Goal: Transaction & Acquisition: Purchase product/service

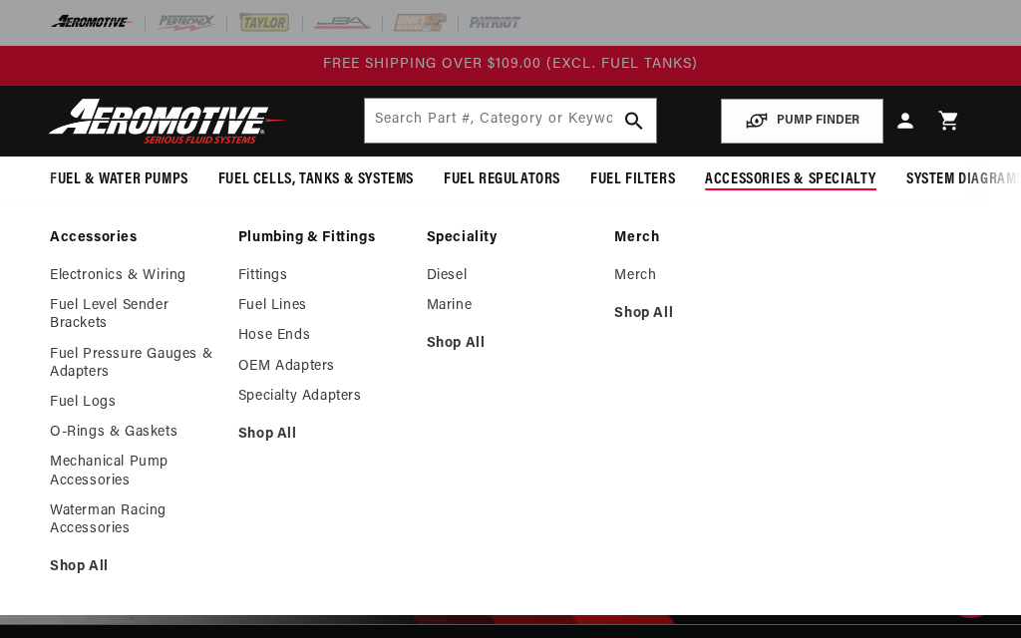
click at [276, 270] on link "Fittings" at bounding box center [322, 276] width 168 height 18
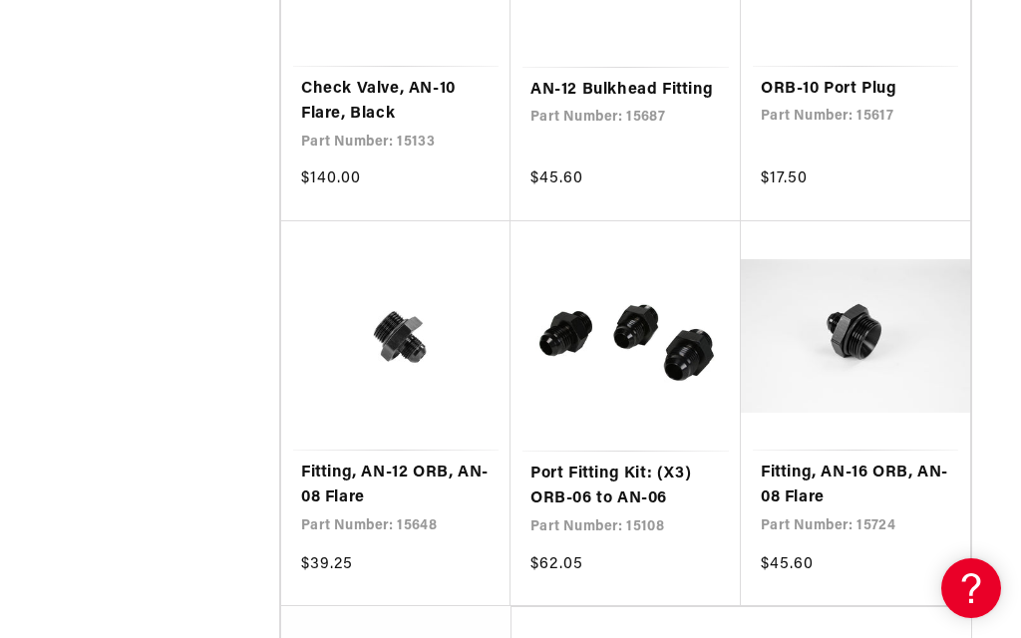
scroll to position [2988, 0]
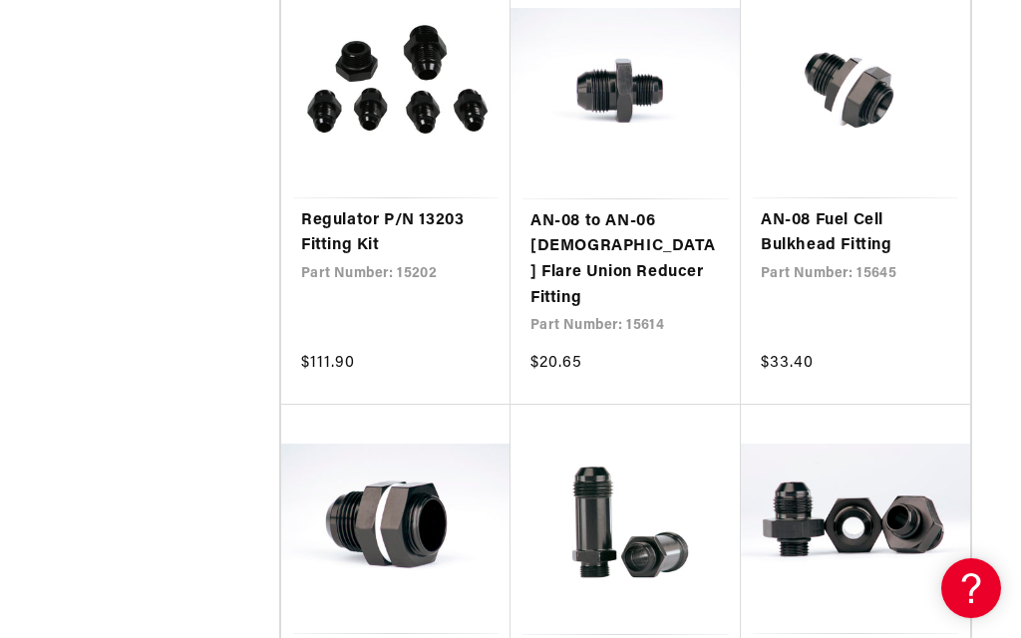
scroll to position [4426, 0]
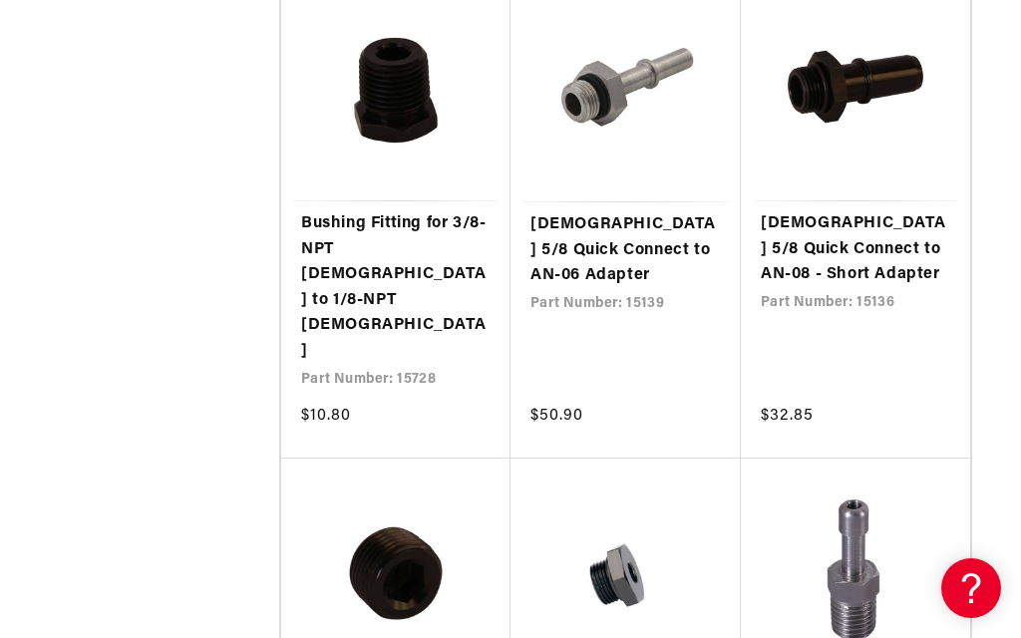
scroll to position [6948, 0]
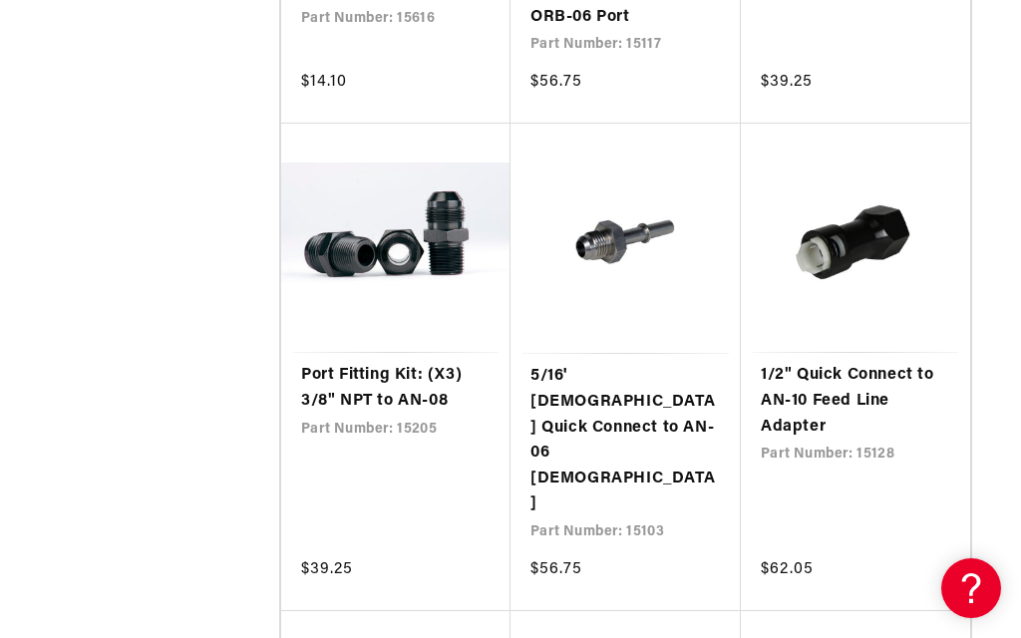
scroll to position [9382, 0]
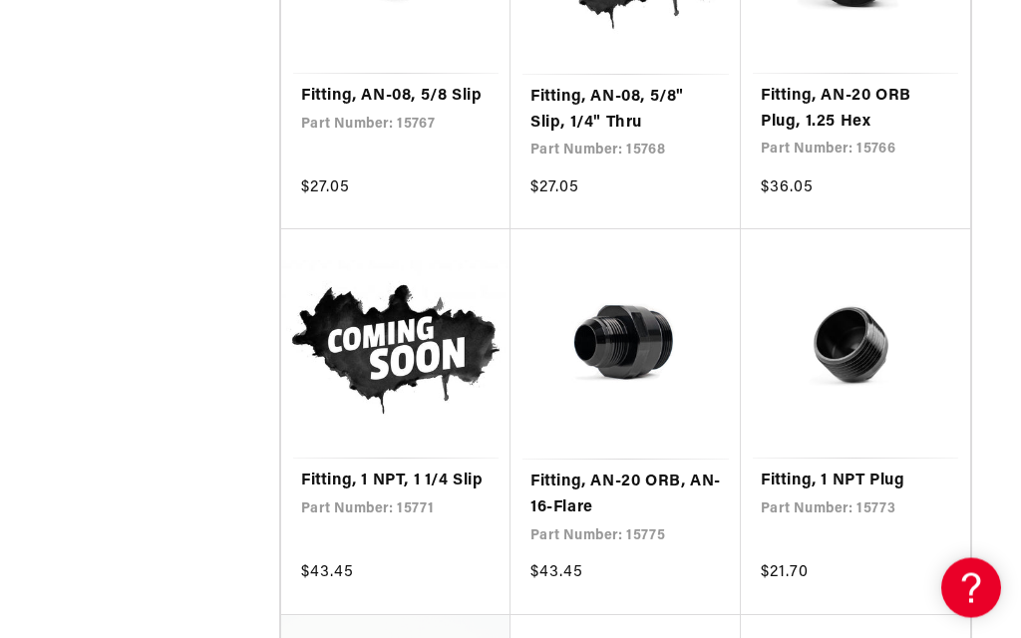
scroll to position [12864, 0]
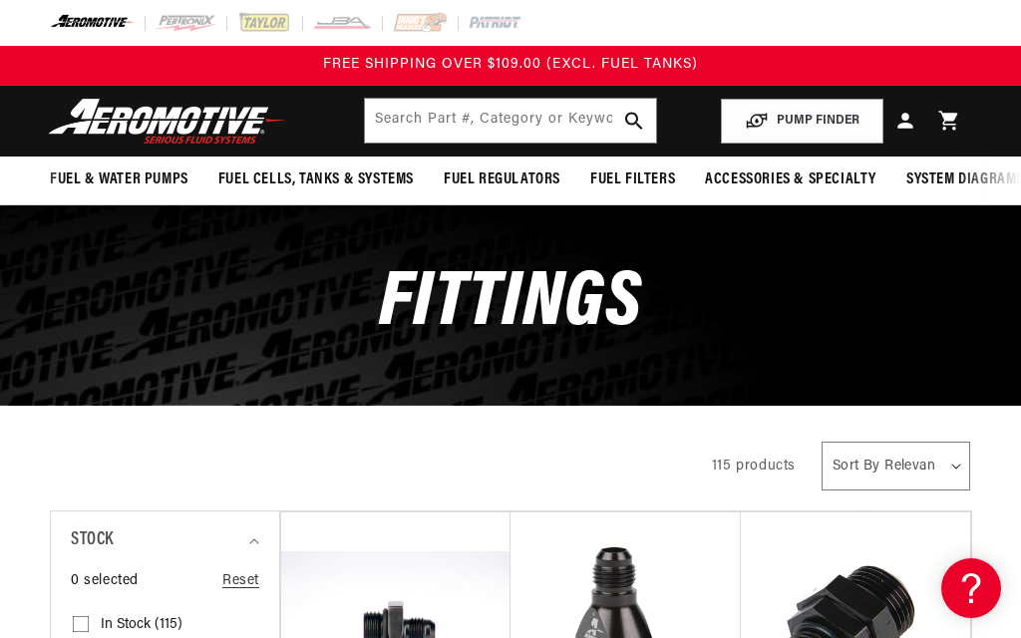
click at [956, 112] on icon at bounding box center [949, 121] width 24 height 24
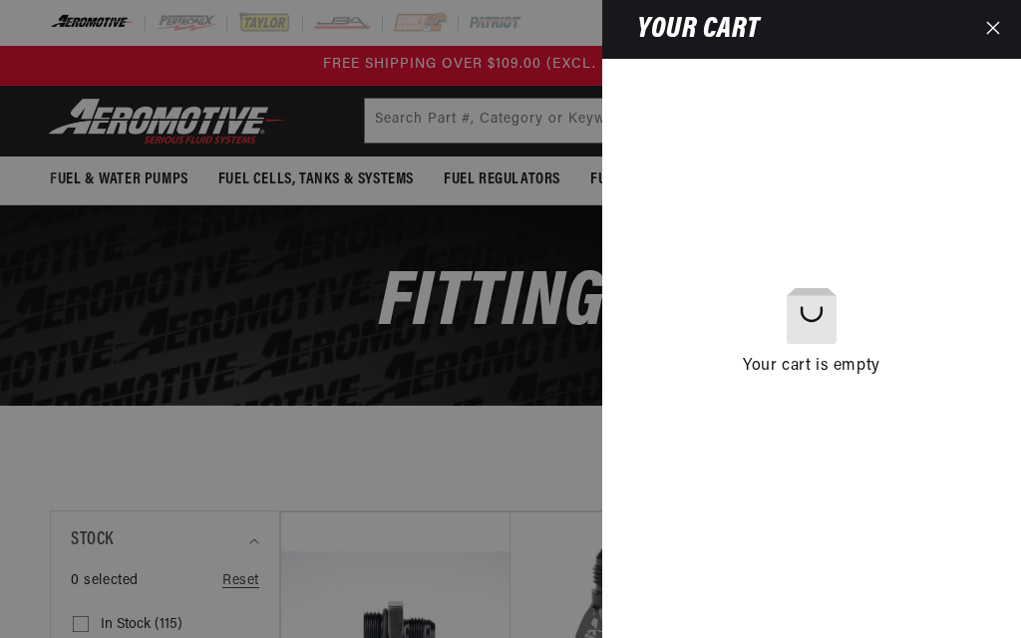
click at [1010, 29] on button "Close" at bounding box center [993, 29] width 44 height 59
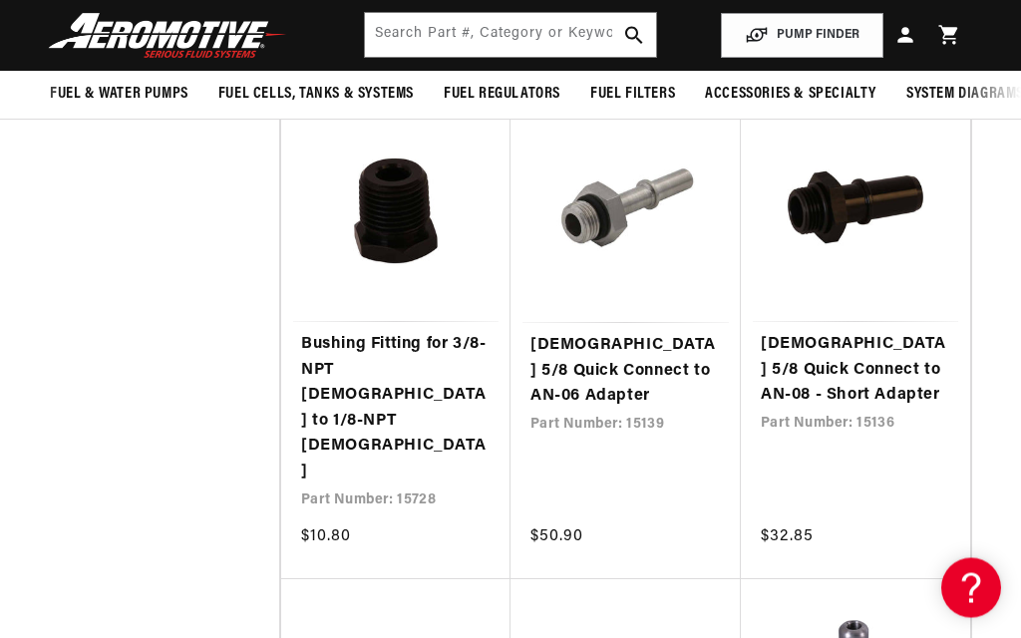
scroll to position [6819, 0]
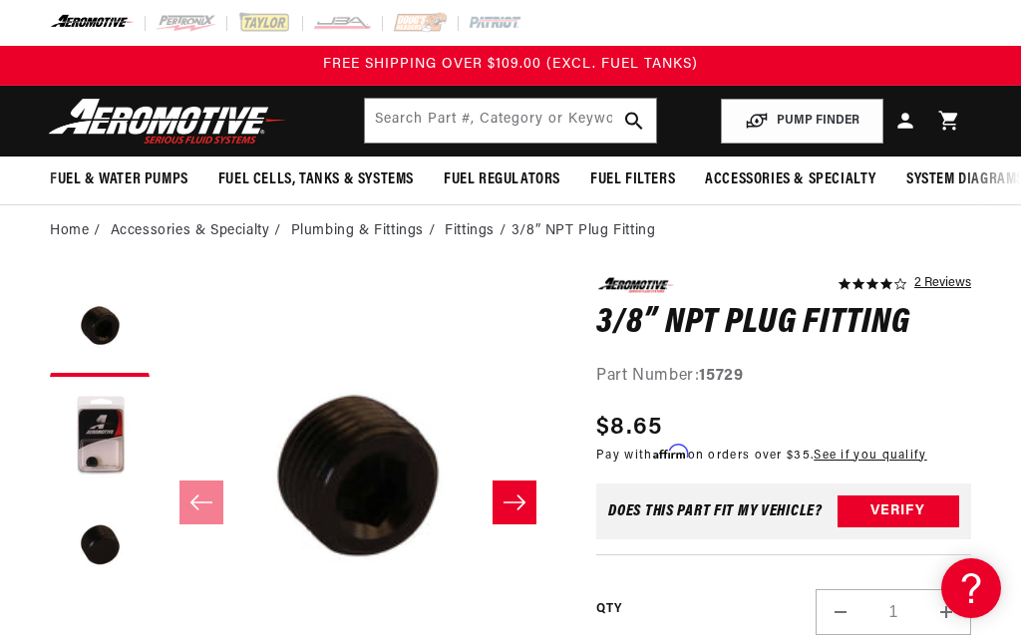
click at [952, 118] on icon at bounding box center [947, 121] width 19 height 19
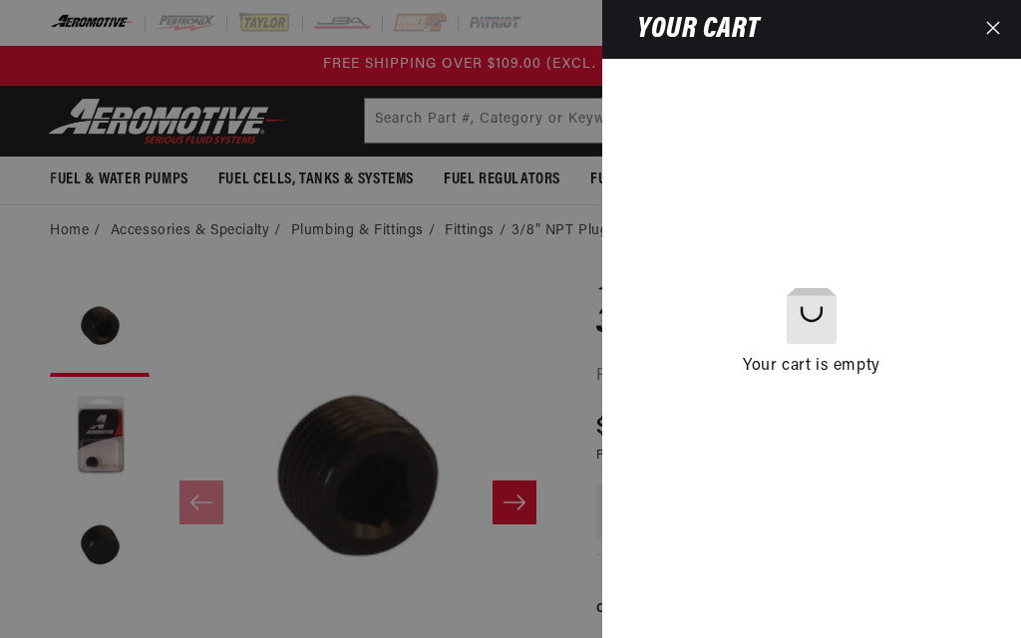
click at [1014, 27] on button "Close" at bounding box center [993, 29] width 44 height 59
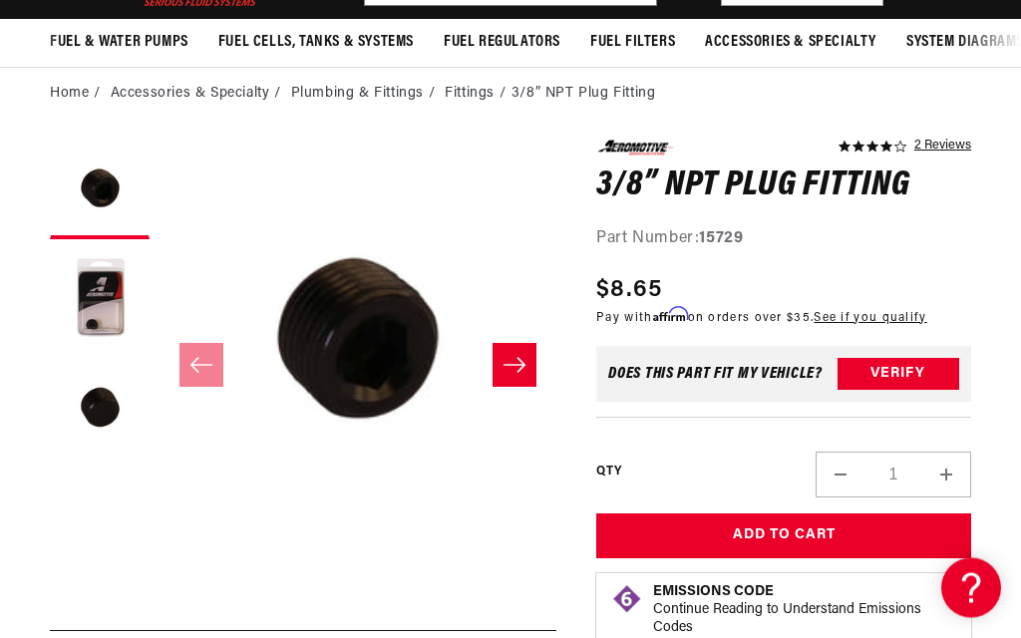
scroll to position [138, 0]
click at [776, 528] on button "Add to Cart" at bounding box center [783, 535] width 375 height 45
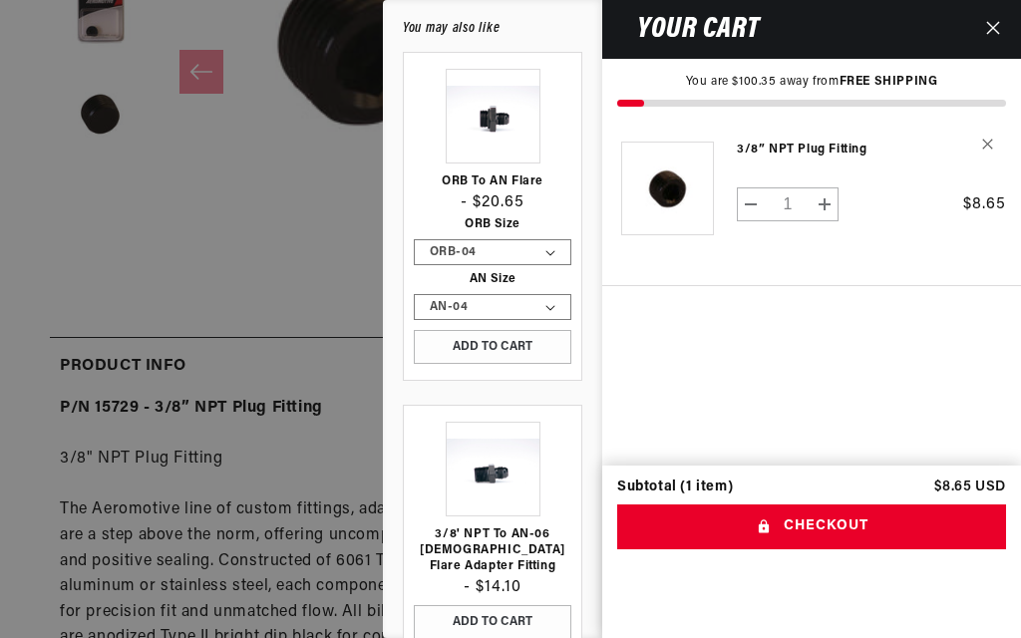
scroll to position [0, 0]
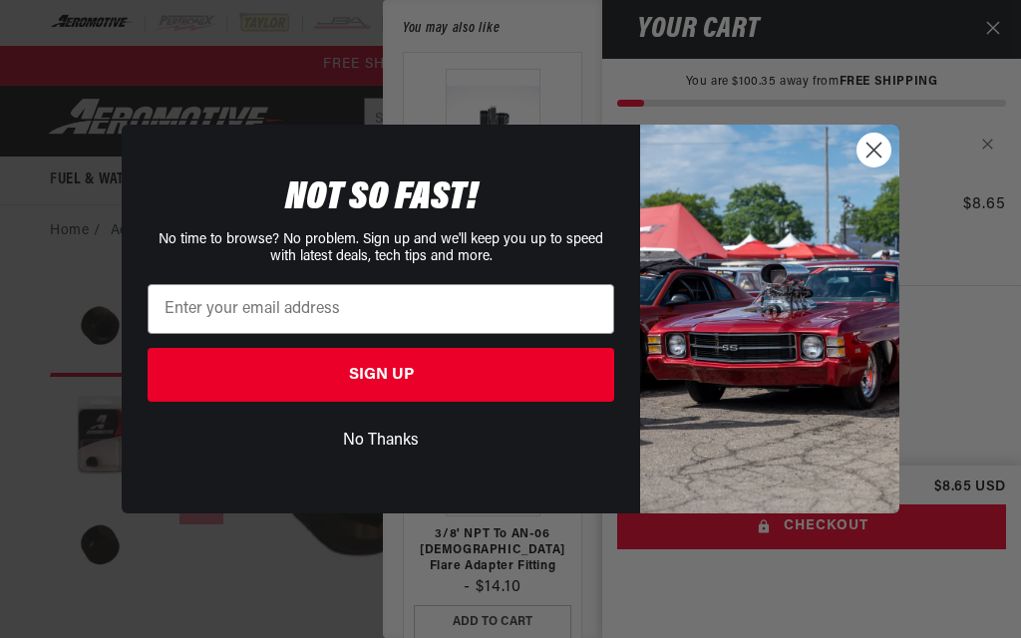
click at [865, 155] on circle "Close dialog" at bounding box center [873, 150] width 33 height 33
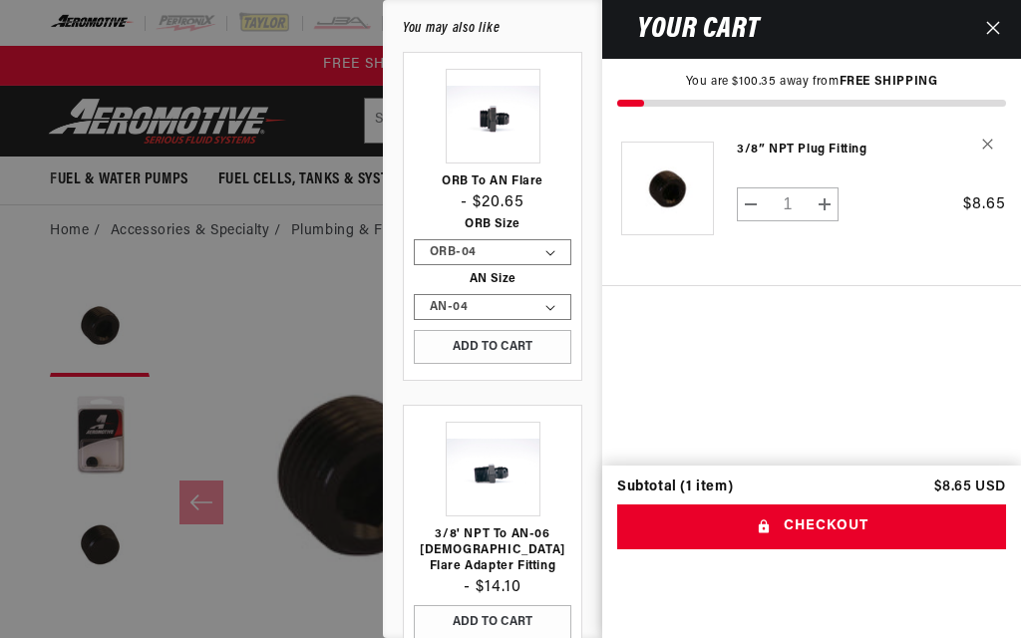
click at [1011, 25] on button "Close" at bounding box center [993, 29] width 44 height 59
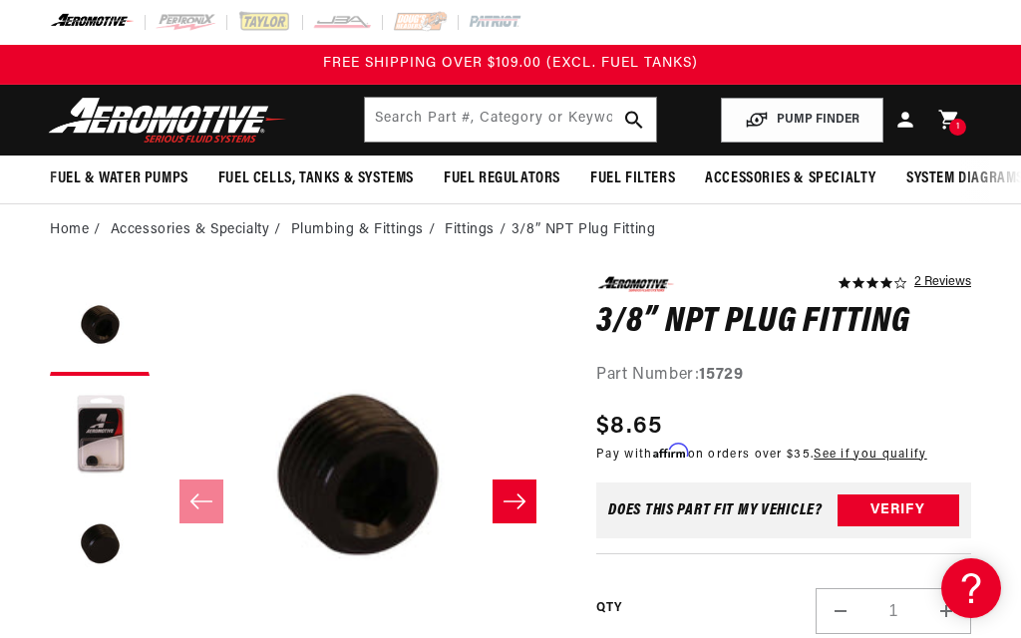
scroll to position [205, 0]
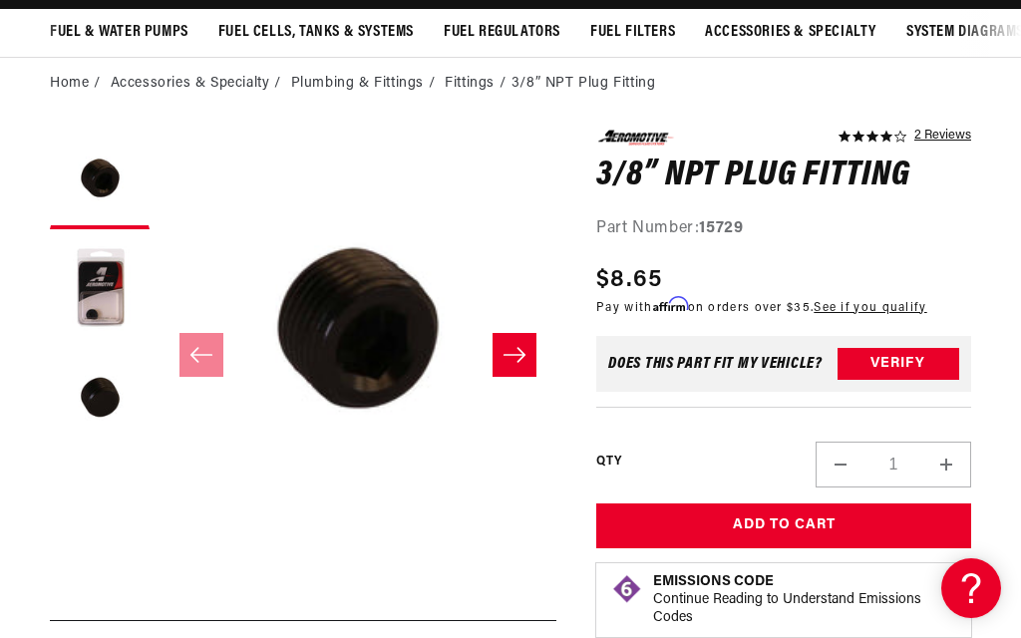
click at [784, 522] on button "Add to Cart" at bounding box center [783, 525] width 375 height 45
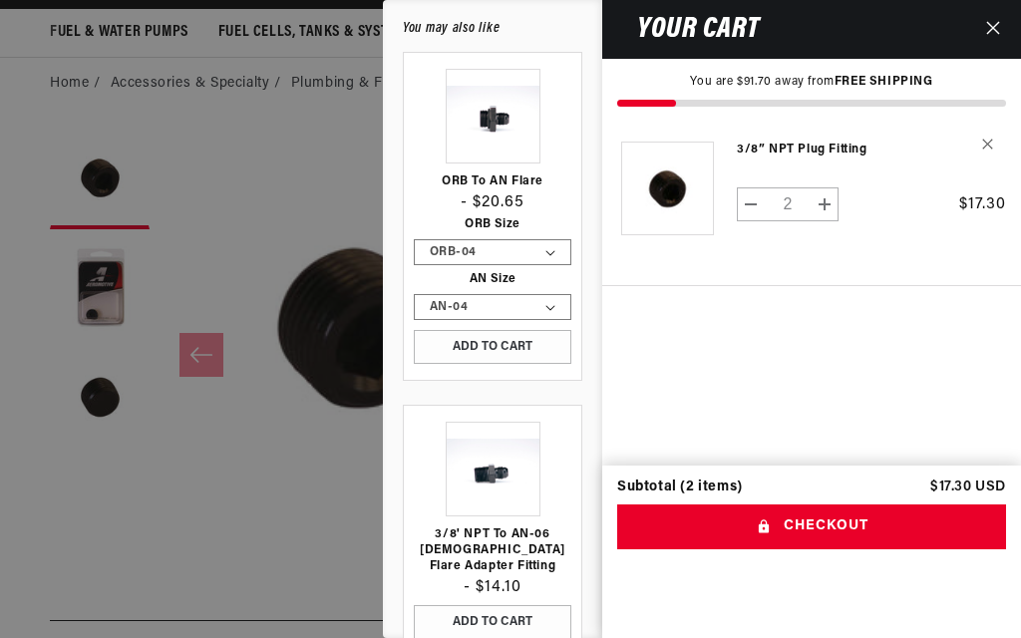
click at [893, 549] on button "Checkout" at bounding box center [811, 526] width 389 height 45
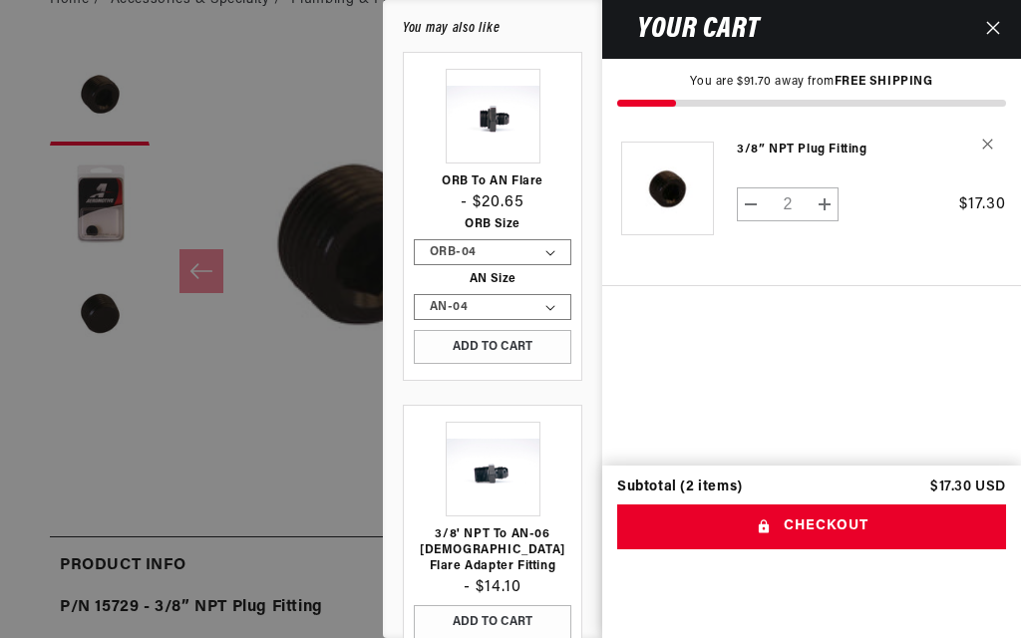
click at [746, 210] on button "Decrease quantity for 3/8” NPT Plug Fitting" at bounding box center [750, 204] width 27 height 34
type input "1"
click at [905, 504] on button "Checkout" at bounding box center [811, 526] width 389 height 45
